Goal: Transaction & Acquisition: Obtain resource

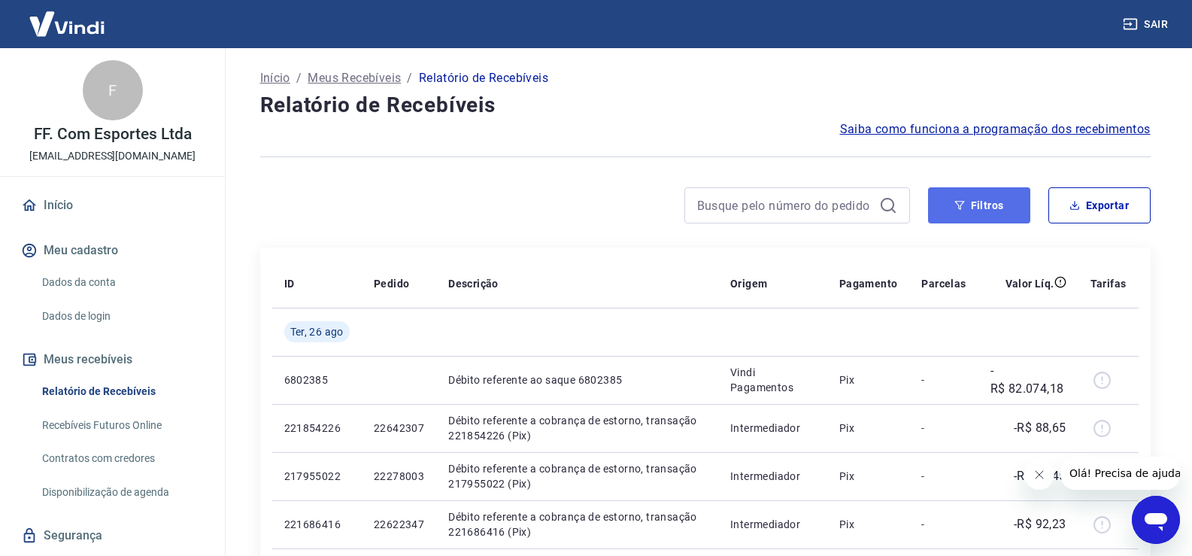
click at [992, 199] on button "Filtros" at bounding box center [979, 205] width 102 height 36
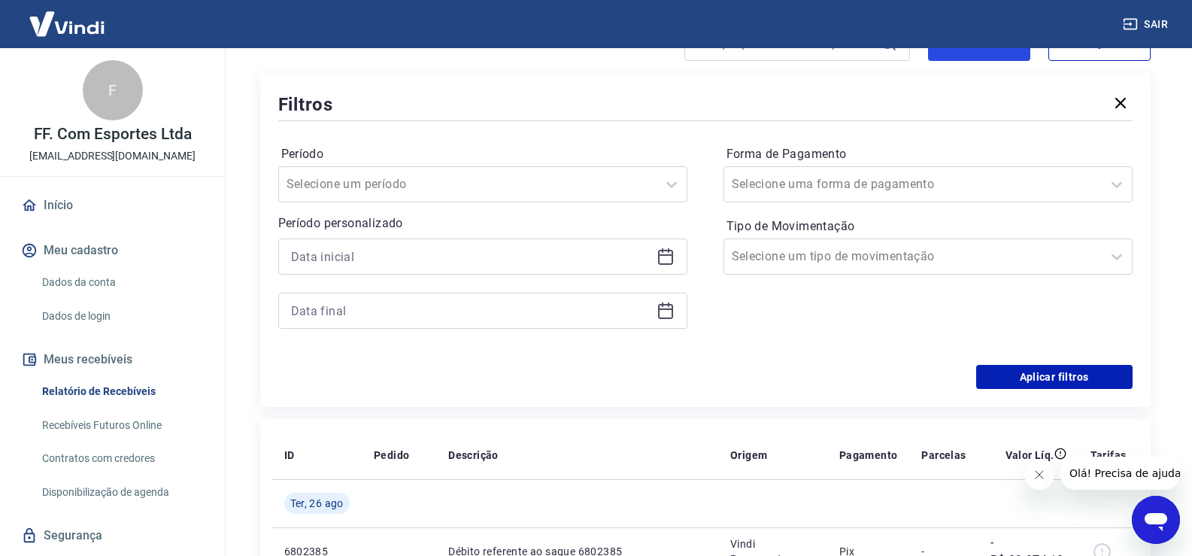
scroll to position [226, 0]
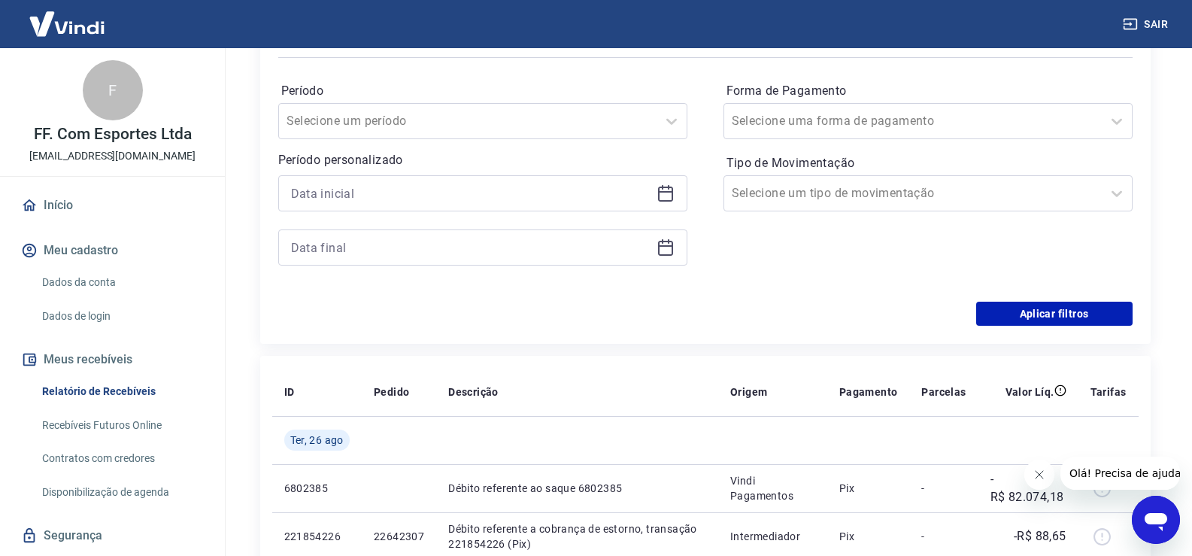
click at [662, 196] on icon at bounding box center [666, 193] width 18 height 18
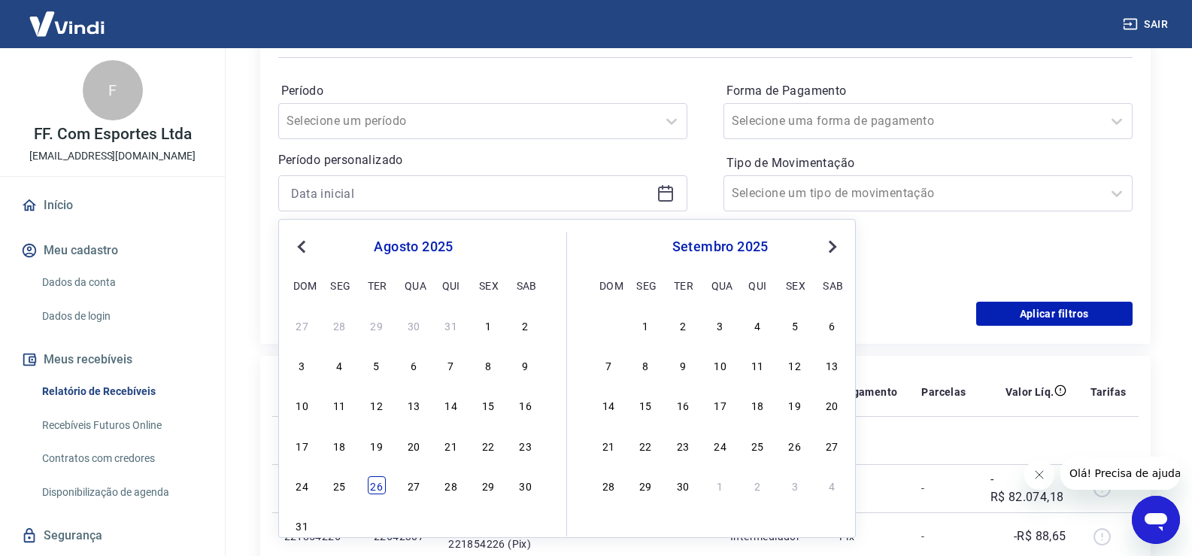
click at [379, 484] on div "26" at bounding box center [377, 485] width 18 height 18
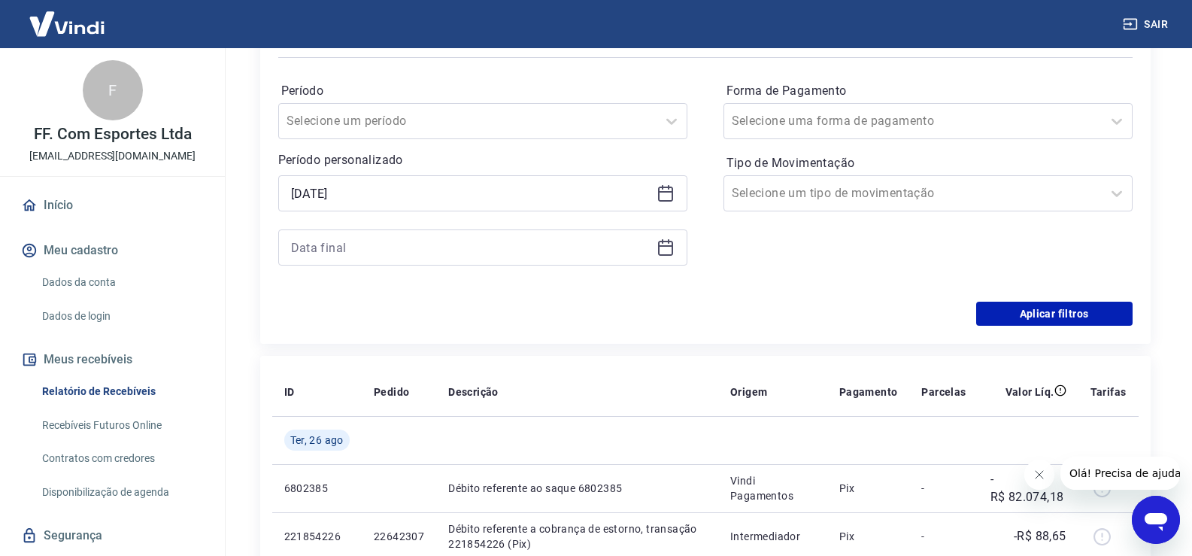
type input "[DATE]"
click at [658, 248] on icon at bounding box center [665, 248] width 15 height 15
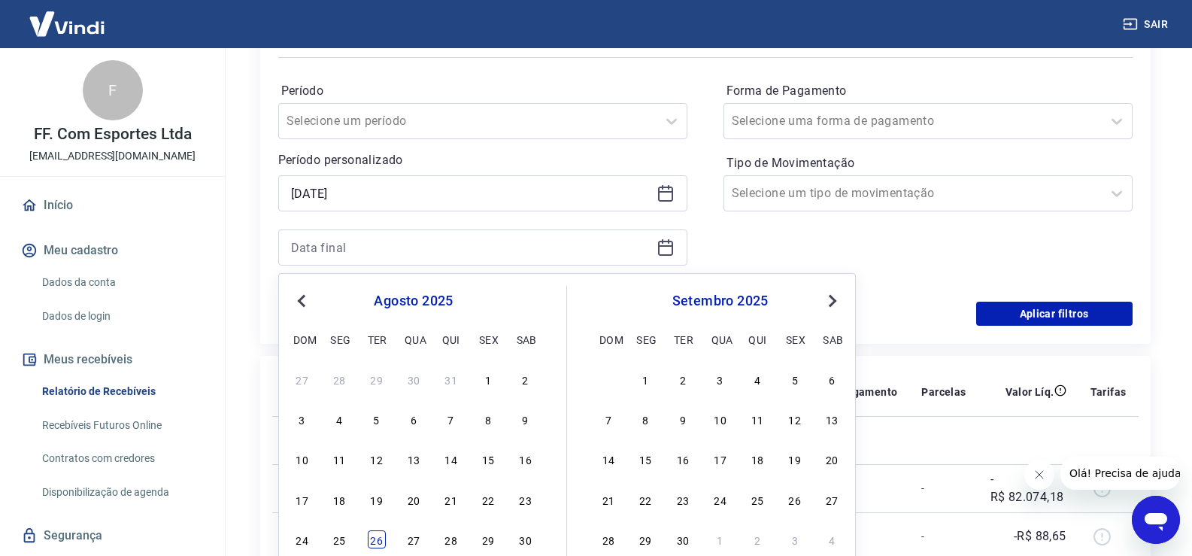
click at [381, 536] on div "26" at bounding box center [377, 539] width 18 height 18
type input "[DATE]"
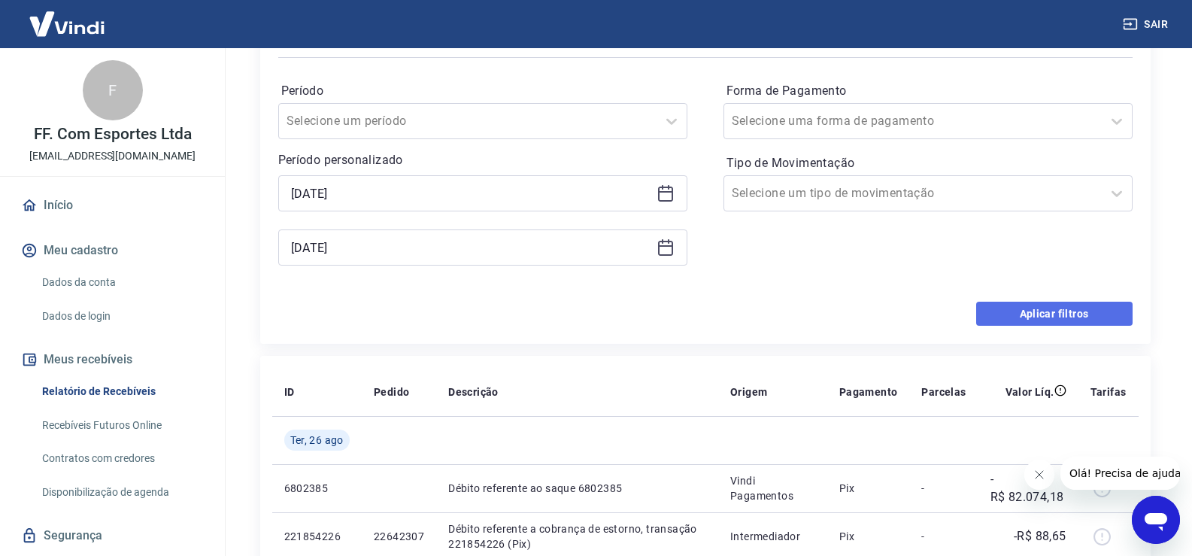
click at [1023, 312] on button "Aplicar filtros" at bounding box center [1054, 314] width 156 height 24
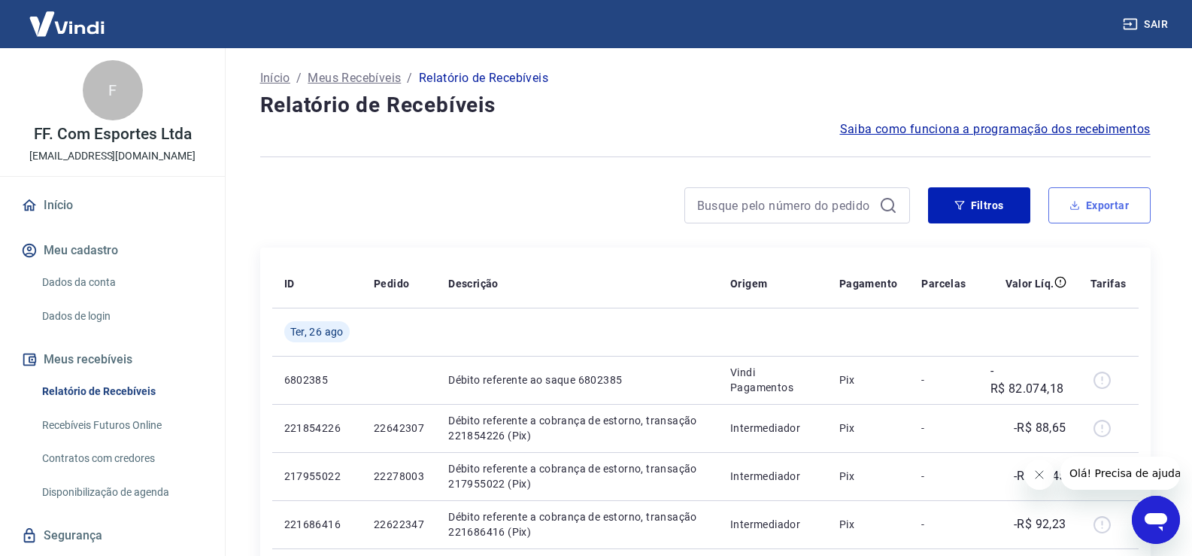
click at [1071, 206] on icon "button" at bounding box center [1075, 205] width 11 height 11
type input "[DATE]"
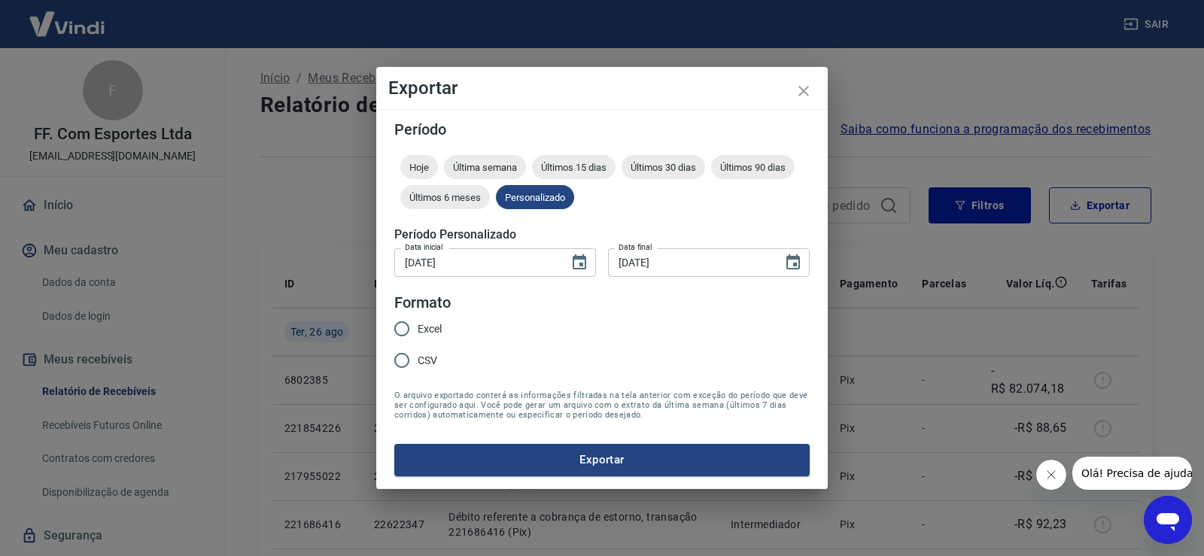
click at [421, 334] on span "Excel" at bounding box center [430, 329] width 24 height 16
click at [418, 334] on input "Excel" at bounding box center [402, 329] width 32 height 32
radio input "true"
click at [554, 461] on button "Exportar" at bounding box center [601, 460] width 415 height 32
